Goal: Browse casually

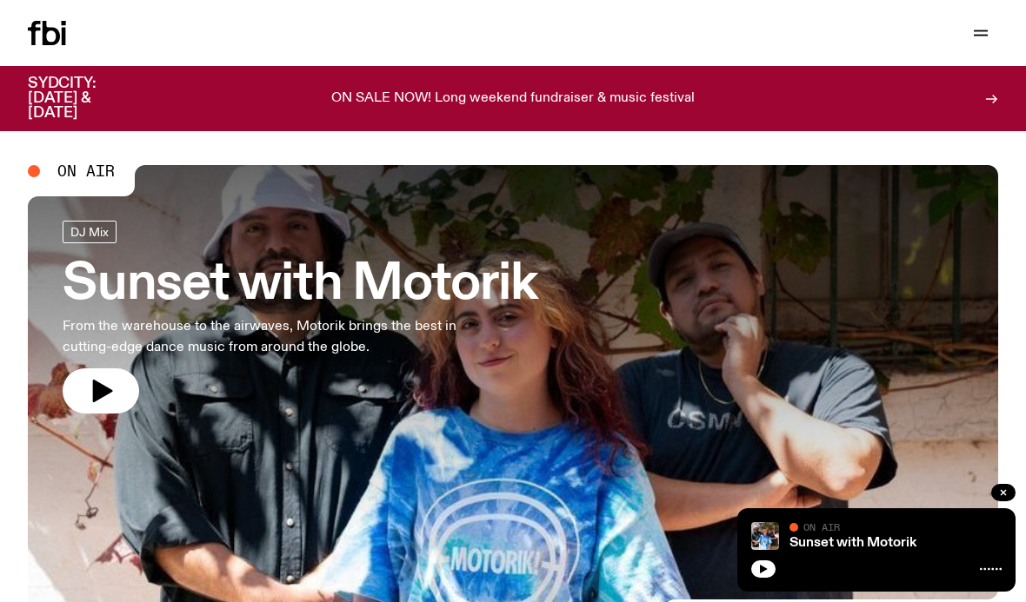
click at [92, 410] on button "button" at bounding box center [101, 391] width 76 height 45
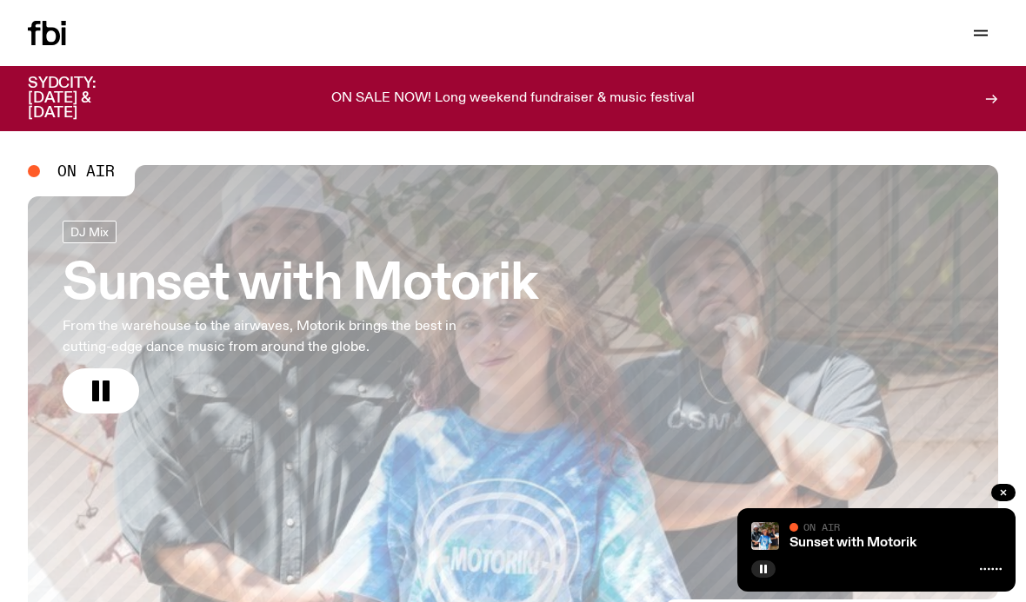
scroll to position [52, 0]
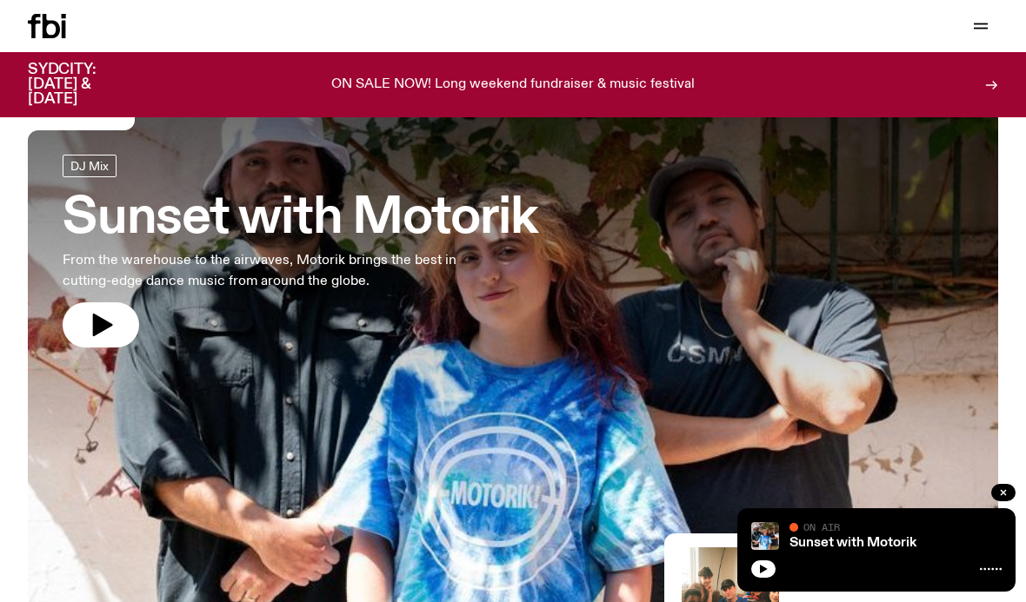
click at [85, 309] on button "button" at bounding box center [101, 324] width 76 height 45
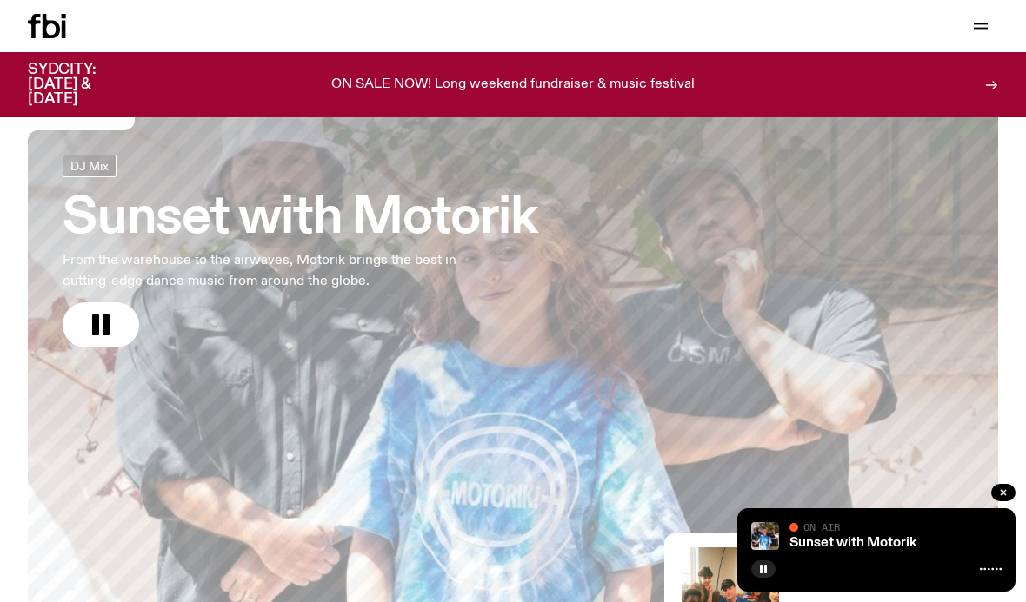
click at [96, 329] on rect "button" at bounding box center [95, 325] width 7 height 21
click at [91, 334] on icon "button" at bounding box center [101, 325] width 28 height 28
click at [110, 318] on icon "button" at bounding box center [101, 325] width 28 height 28
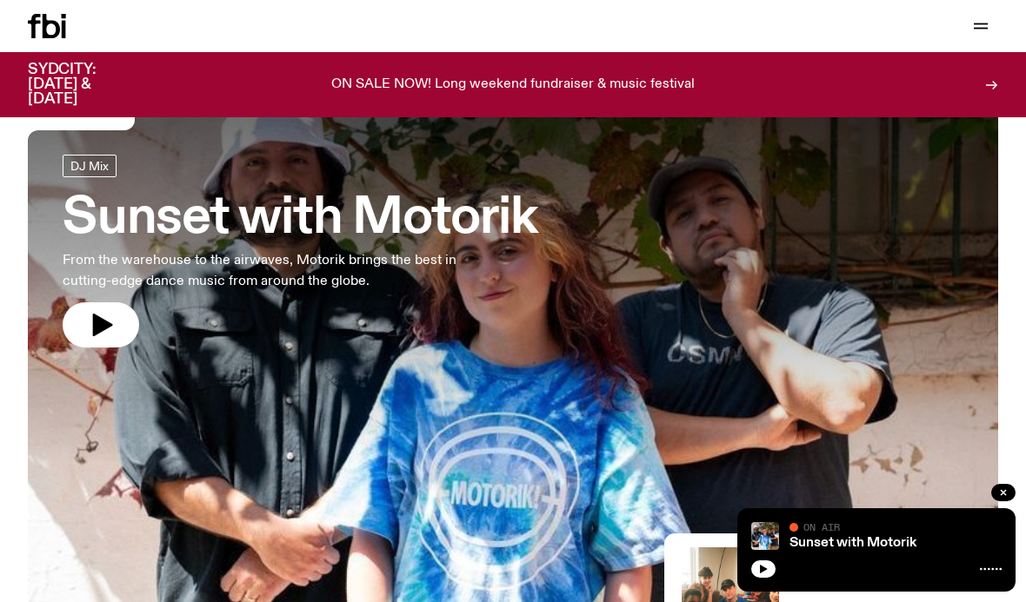
click at [97, 327] on icon "button" at bounding box center [103, 325] width 20 height 23
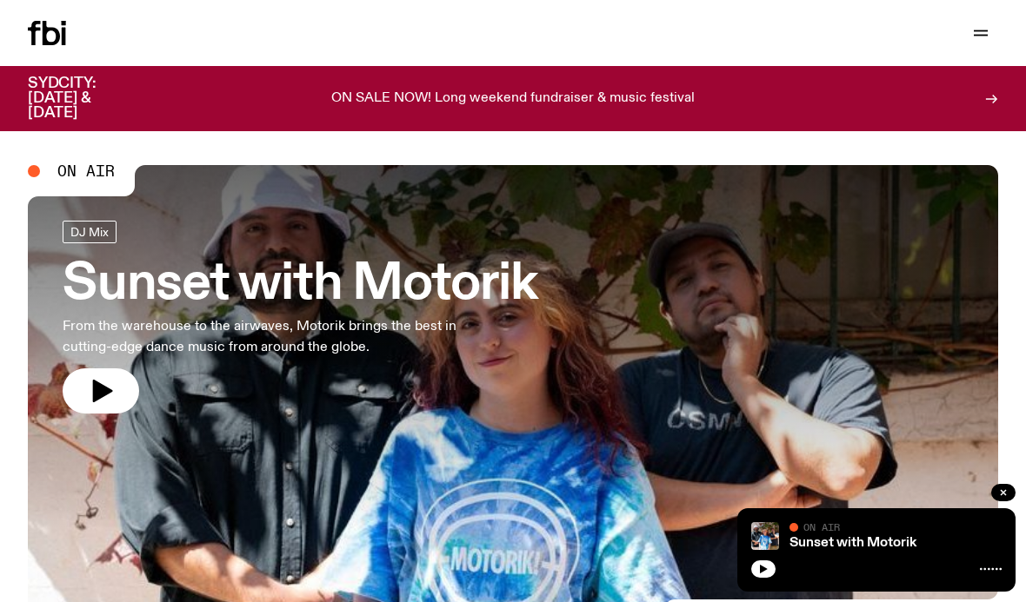
click at [110, 382] on icon "button" at bounding box center [101, 391] width 28 height 28
